Goal: Information Seeking & Learning: Learn about a topic

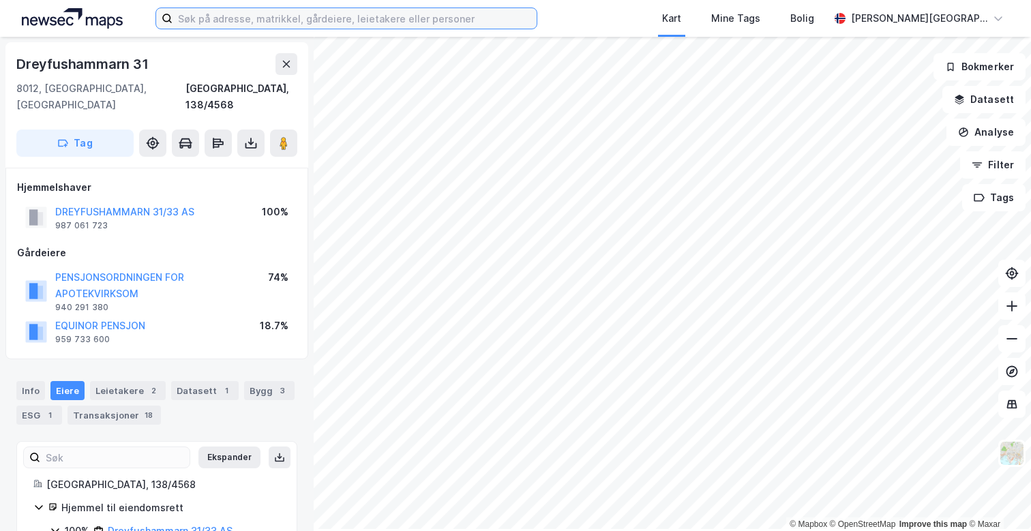
click at [243, 20] on input at bounding box center [354, 18] width 364 height 20
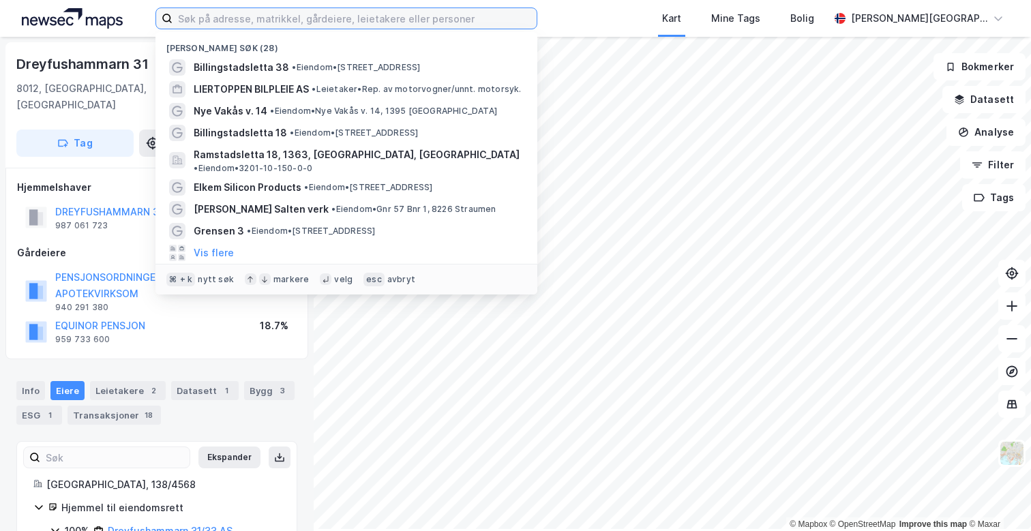
paste input "Dreyfushammarn 31"
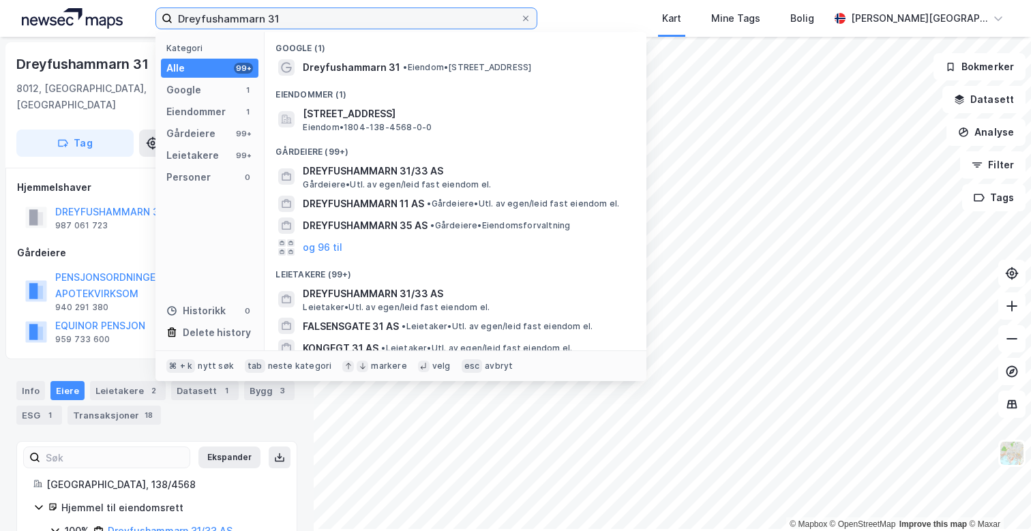
type input "Dreyfushammarn 31"
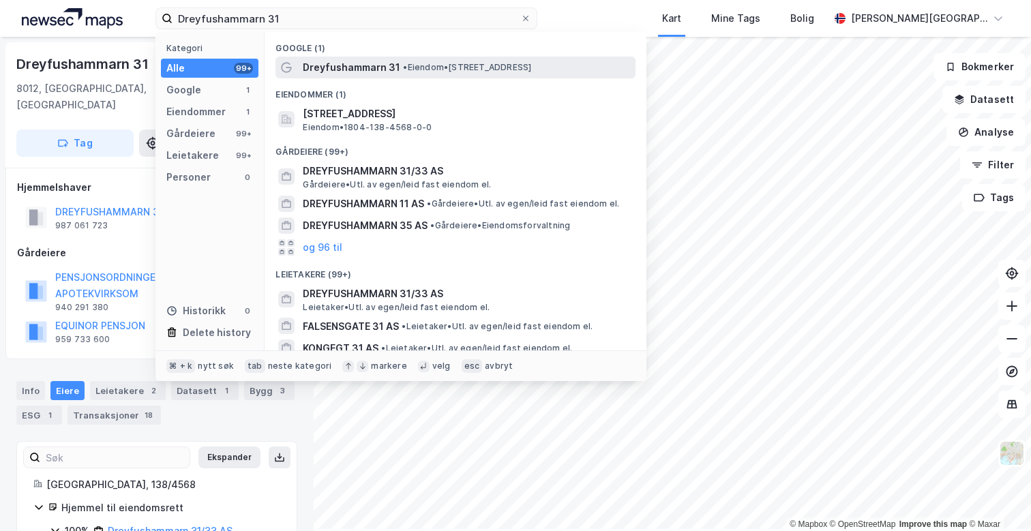
click at [394, 76] on span "Dreyfushammarn 31" at bounding box center [351, 67] width 97 height 16
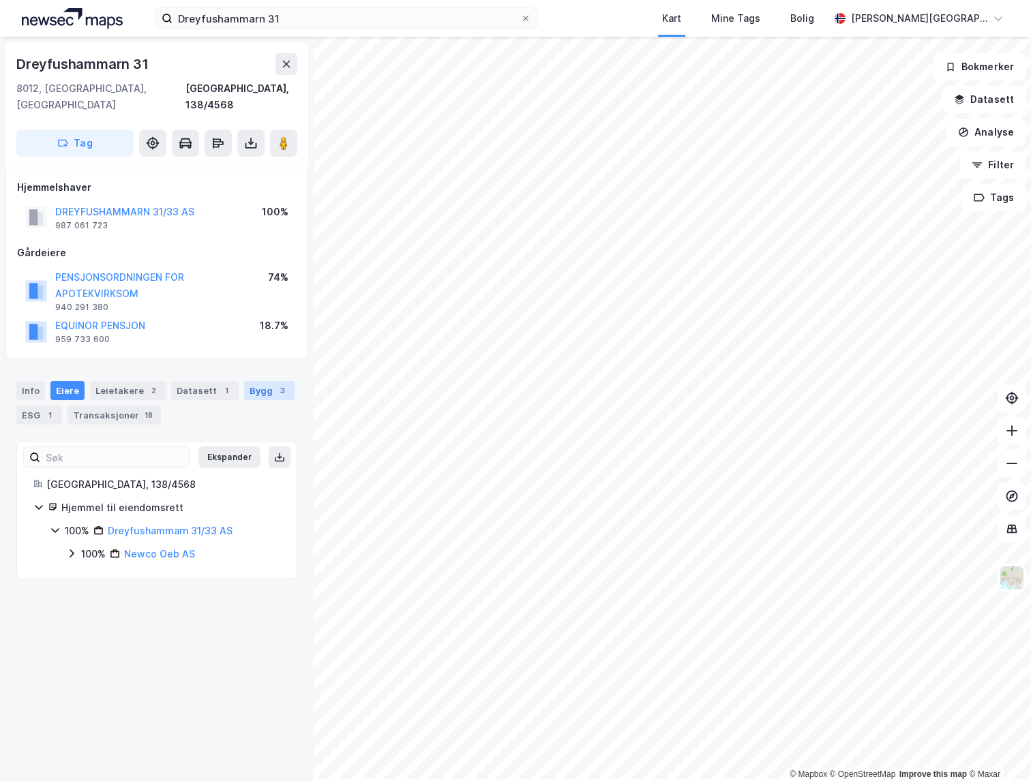
click at [286, 397] on div "3" at bounding box center [282, 391] width 14 height 14
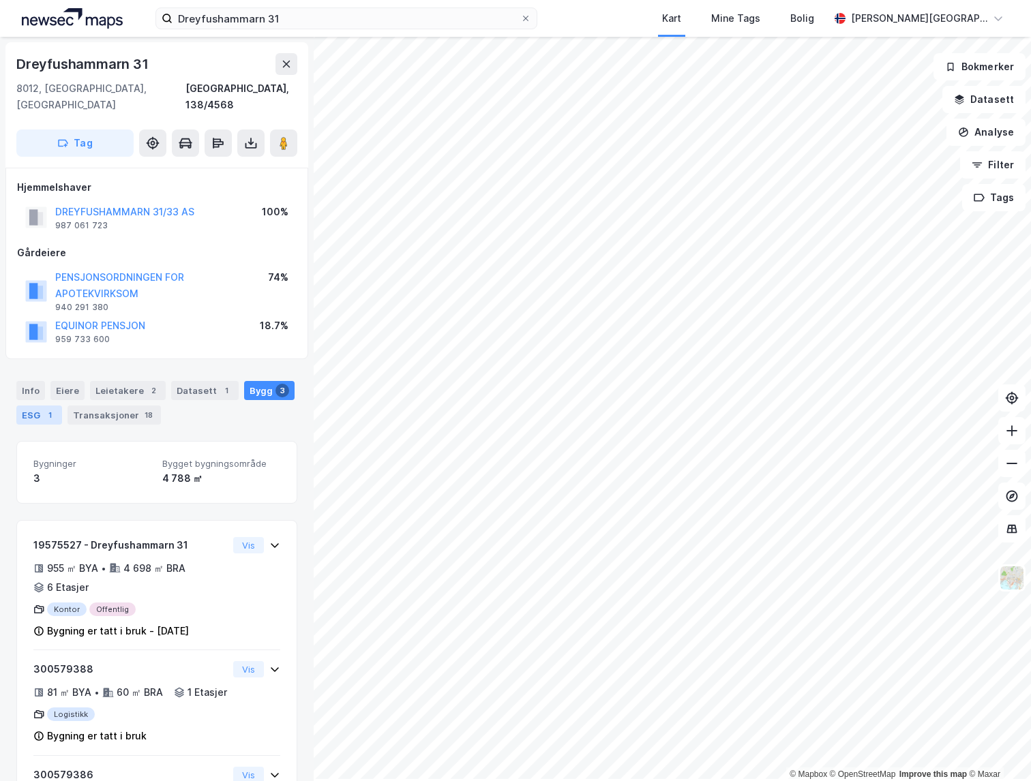
click at [42, 425] on div "ESG 1" at bounding box center [39, 415] width 46 height 19
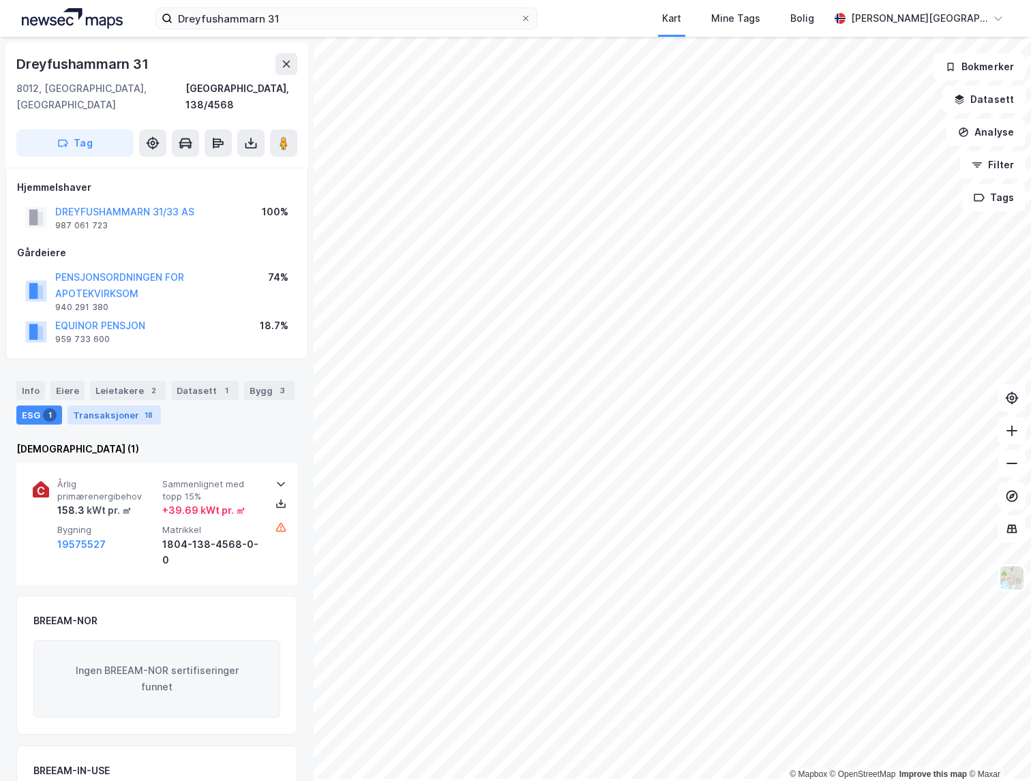
click at [129, 421] on div "Transaksjoner 18" at bounding box center [113, 415] width 93 height 19
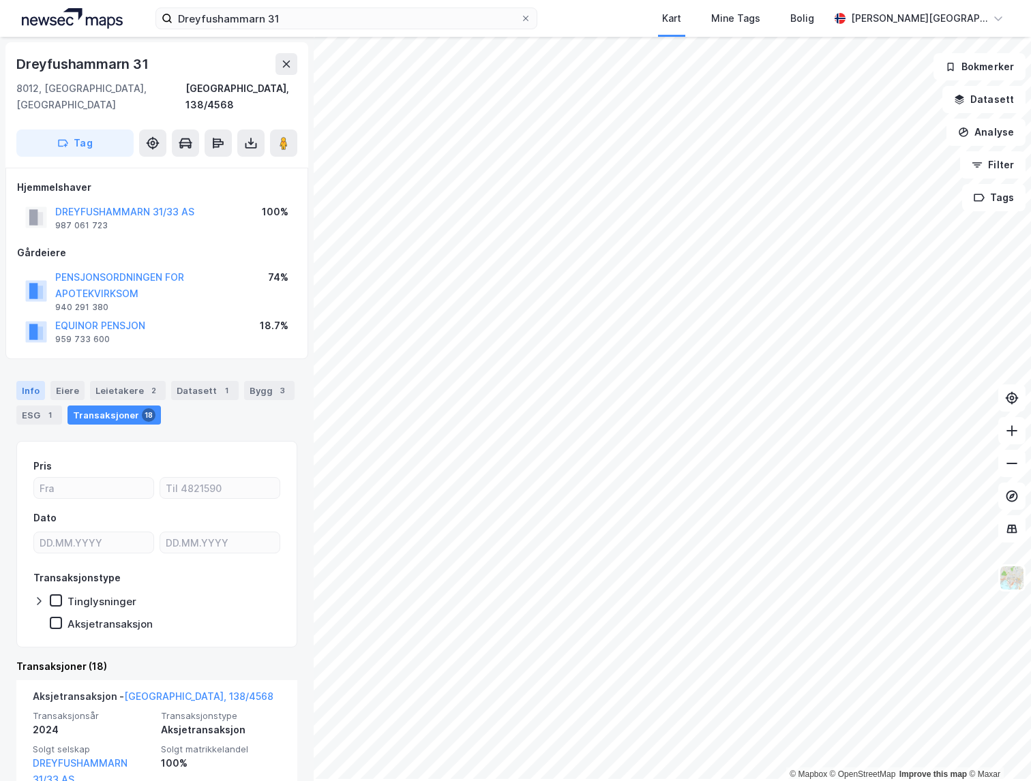
click at [24, 400] on div "Info" at bounding box center [30, 390] width 29 height 19
